Goal: Check status: Check status

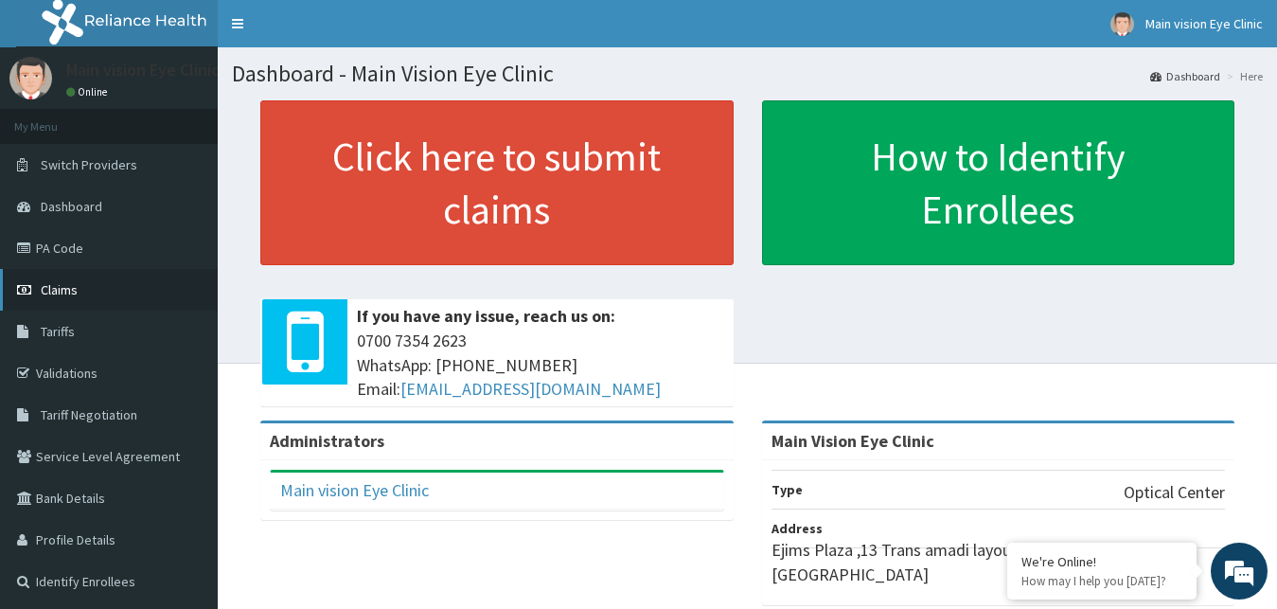
click at [100, 291] on link "Claims" at bounding box center [109, 290] width 218 height 42
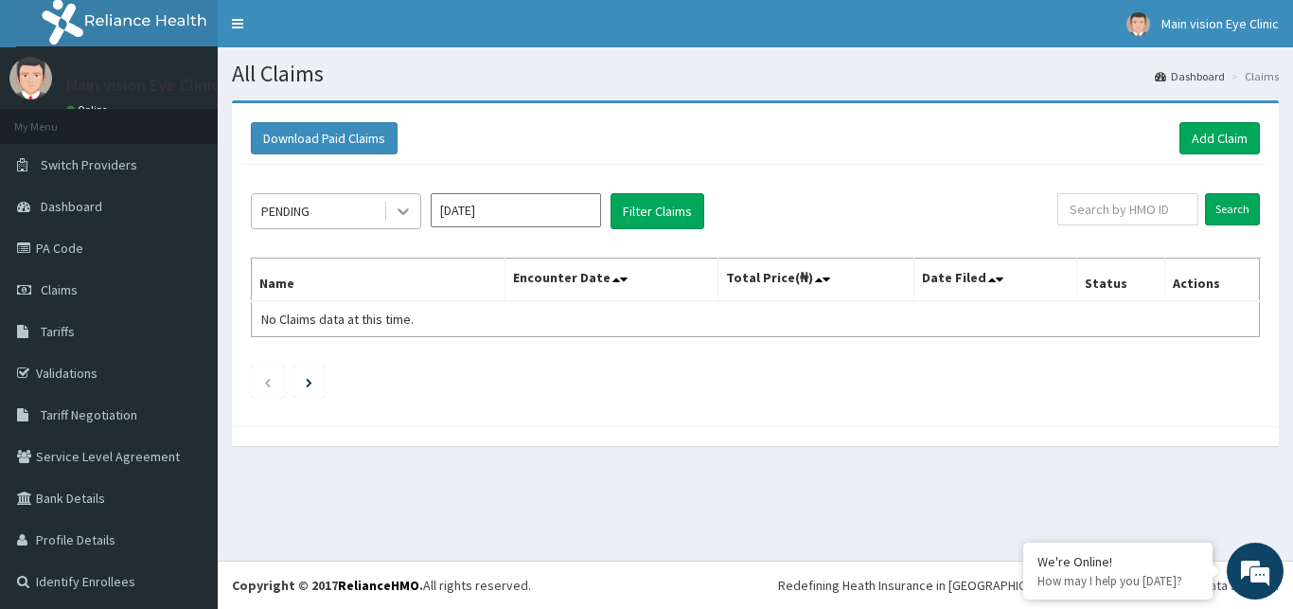
click at [395, 206] on icon at bounding box center [403, 211] width 19 height 19
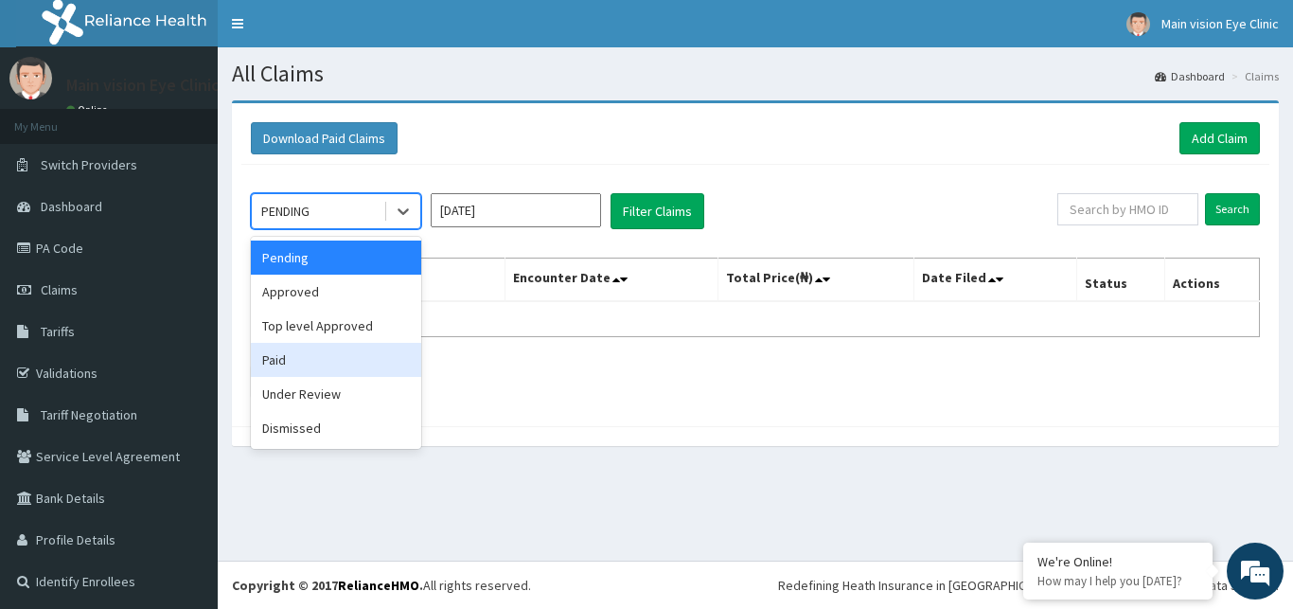
click at [331, 366] on div "Paid" at bounding box center [336, 360] width 170 height 34
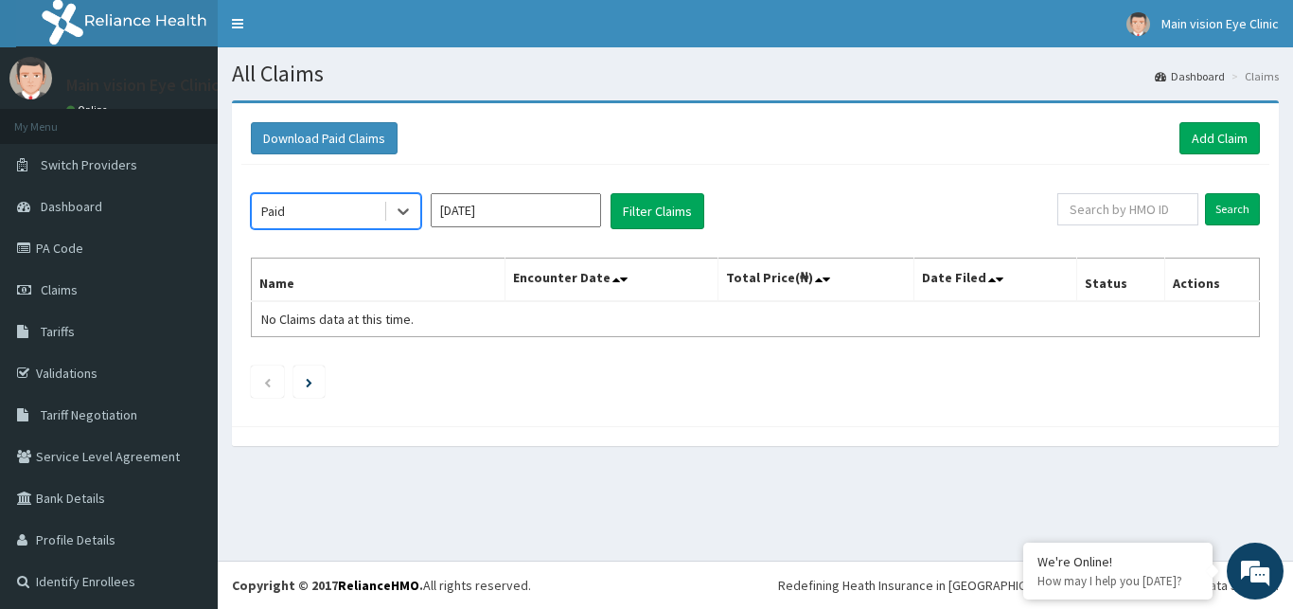
click at [567, 219] on input "[DATE]" at bounding box center [516, 210] width 170 height 34
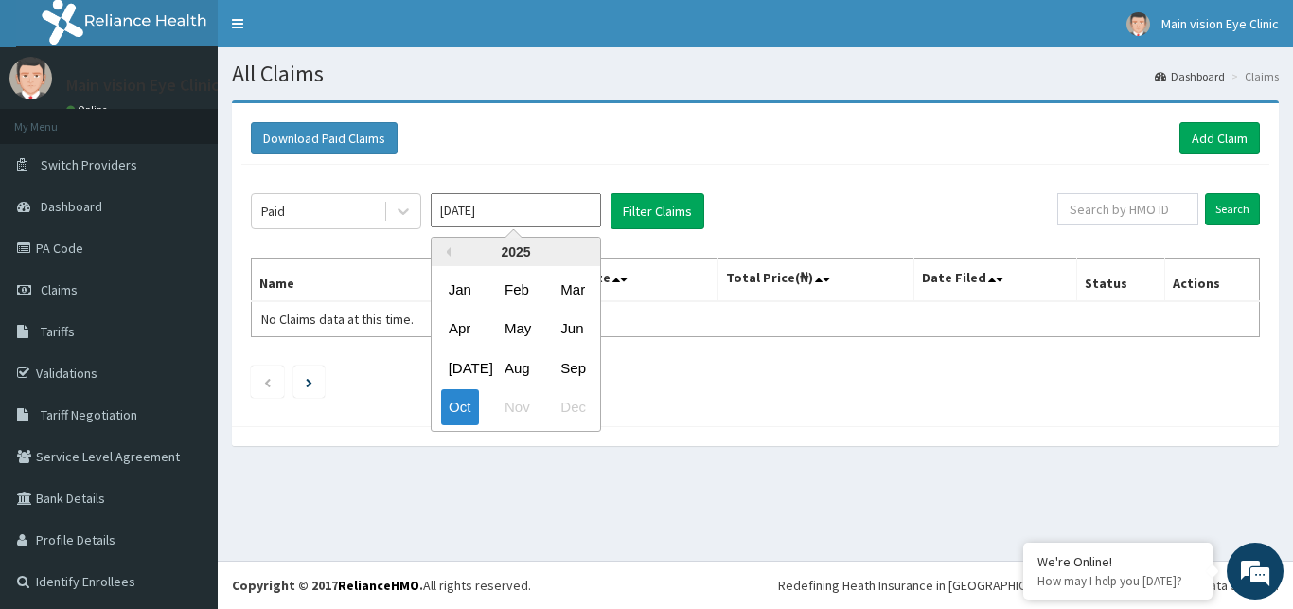
click at [463, 247] on div "2025" at bounding box center [516, 252] width 168 height 28
click at [493, 253] on div "2025" at bounding box center [516, 252] width 168 height 28
click at [504, 254] on div "2025" at bounding box center [516, 252] width 168 height 28
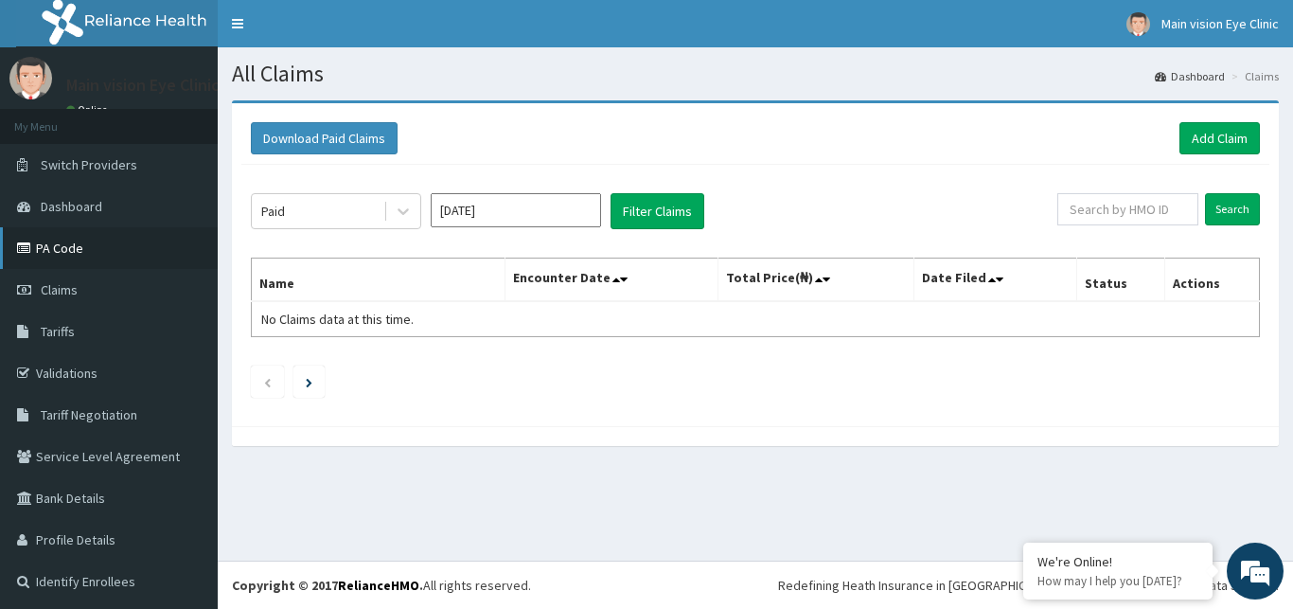
click at [70, 249] on link "PA Code" at bounding box center [109, 248] width 218 height 42
